Goal: Task Accomplishment & Management: Manage account settings

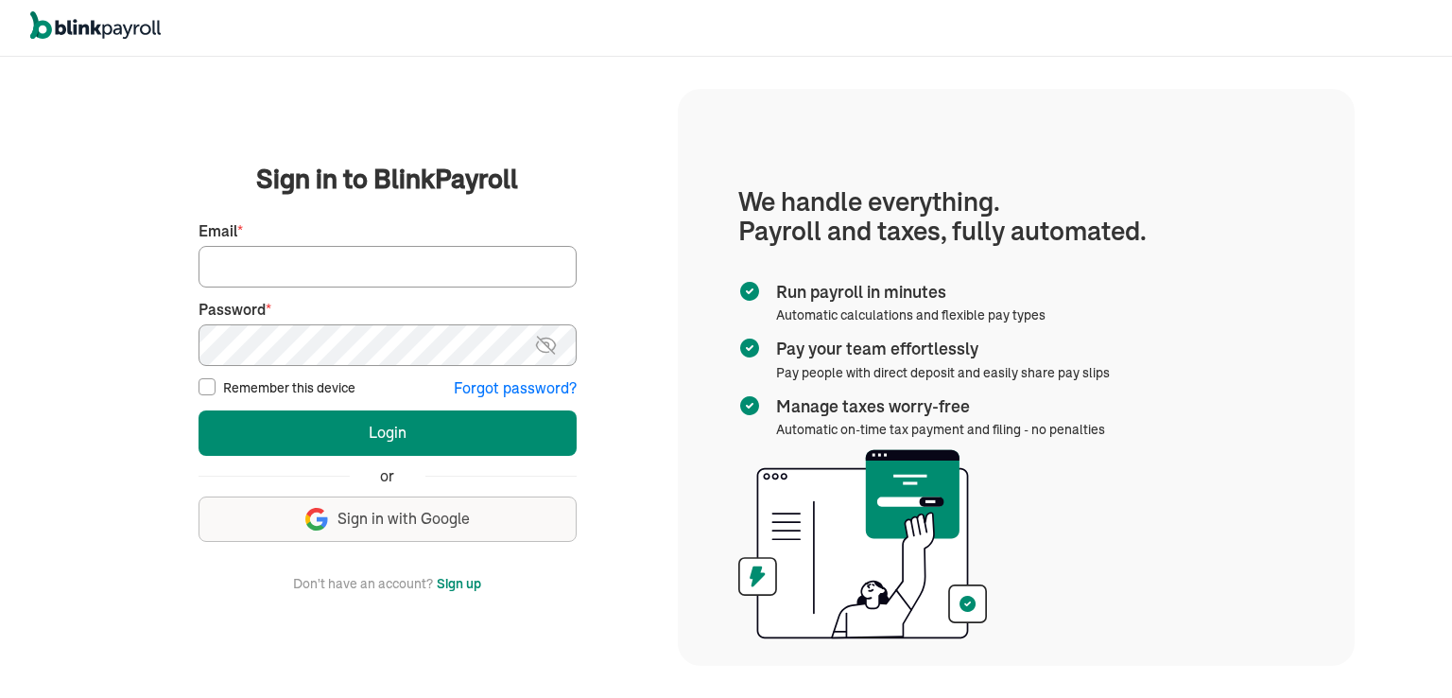
click at [329, 279] on input "Email *" at bounding box center [387, 267] width 378 height 42
type input "proteltech1@gmail.com"
click at [208, 393] on input "Remember this device" at bounding box center [206, 386] width 17 height 17
checkbox input "true"
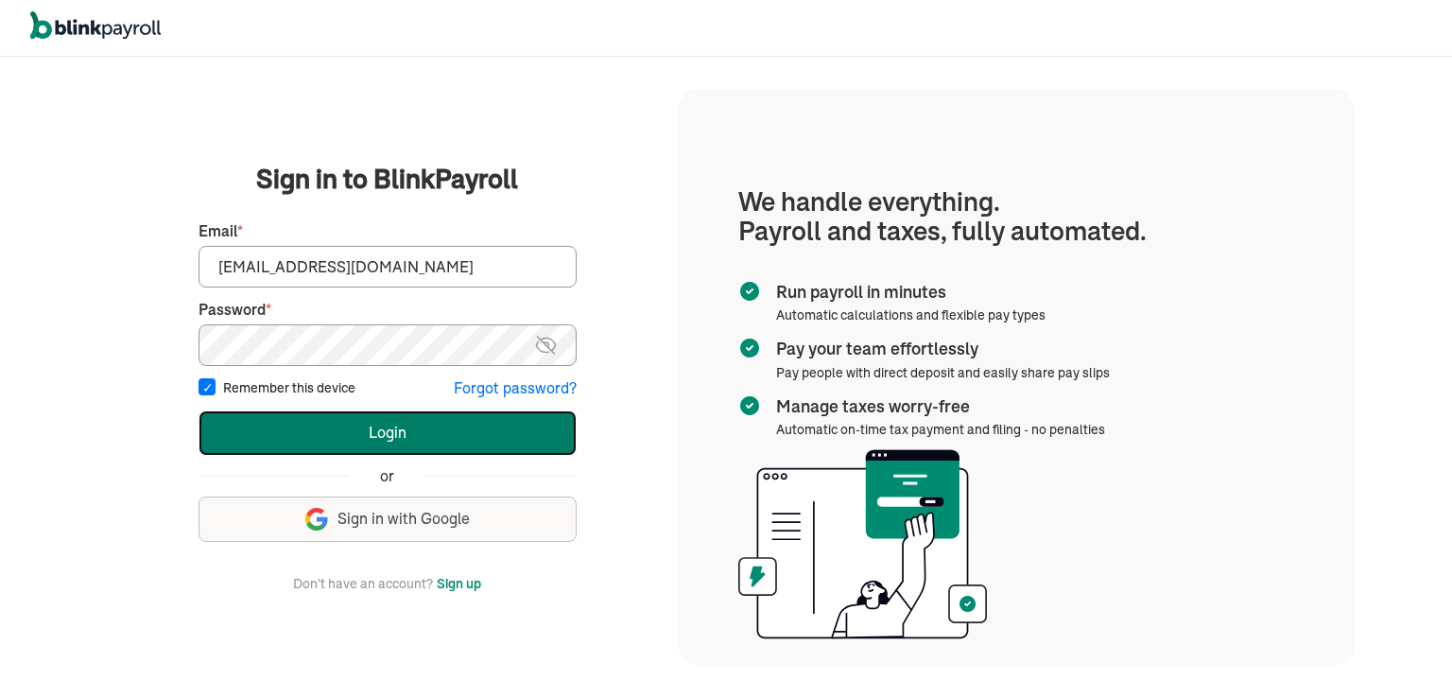
click at [405, 447] on button "Login" at bounding box center [387, 432] width 378 height 45
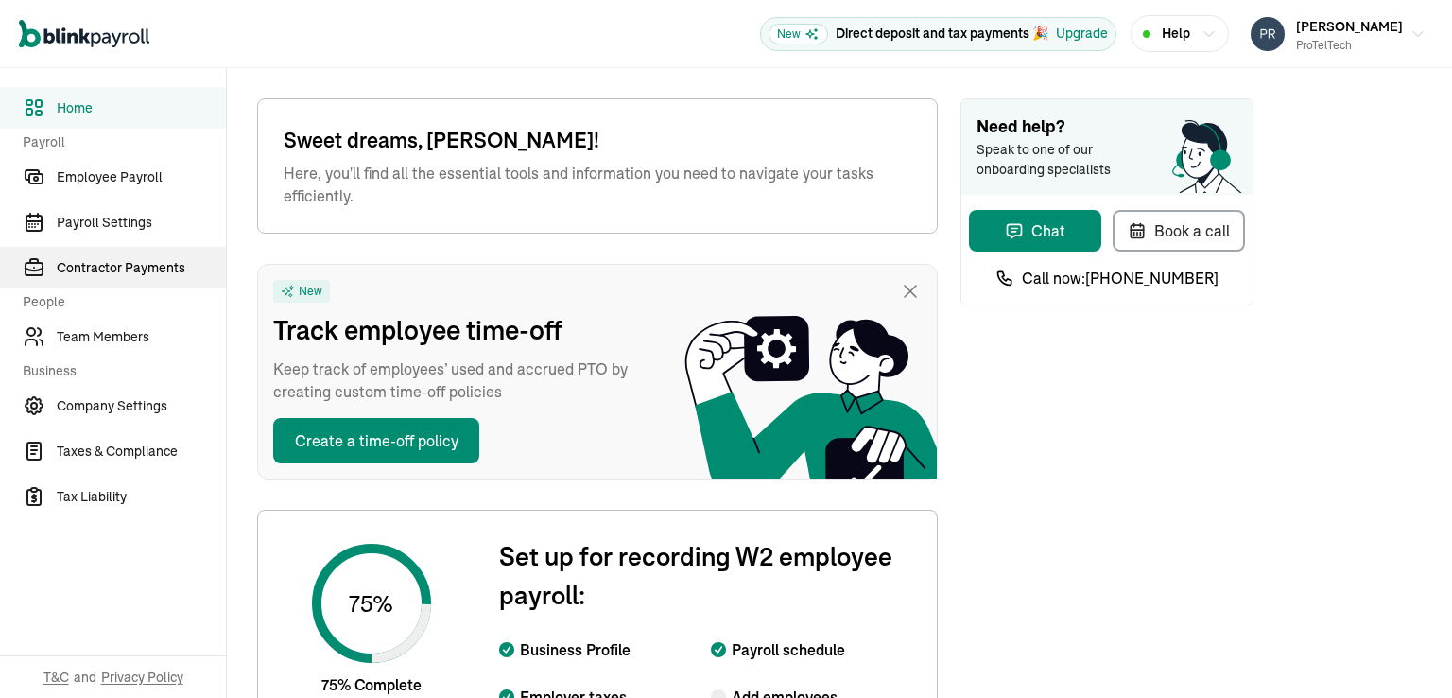
click at [103, 267] on span "Contractor Payments" at bounding box center [141, 268] width 169 height 20
